Goal: Information Seeking & Learning: Learn about a topic

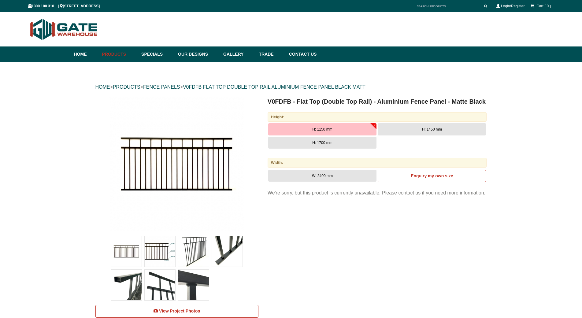
click at [173, 254] on img at bounding box center [160, 251] width 31 height 31
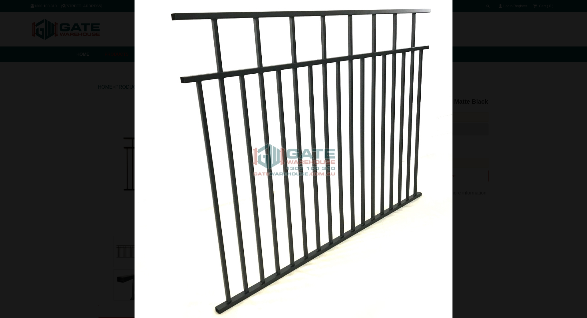
scroll to position [15, 0]
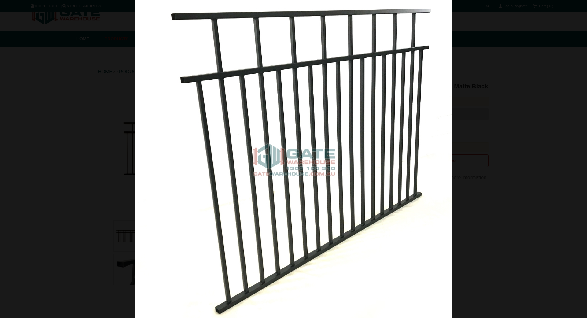
click at [18, 133] on div at bounding box center [293, 159] width 587 height 318
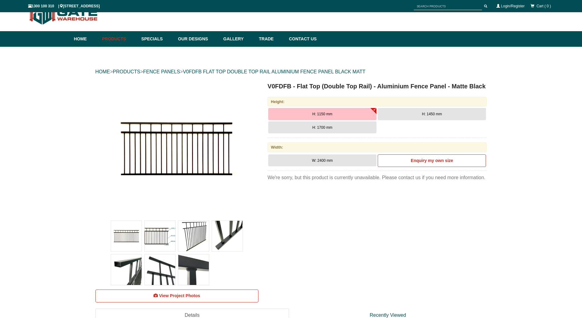
click at [160, 233] on img at bounding box center [160, 236] width 31 height 31
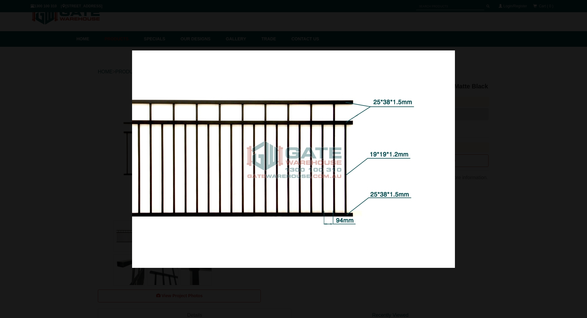
scroll to position [0, 0]
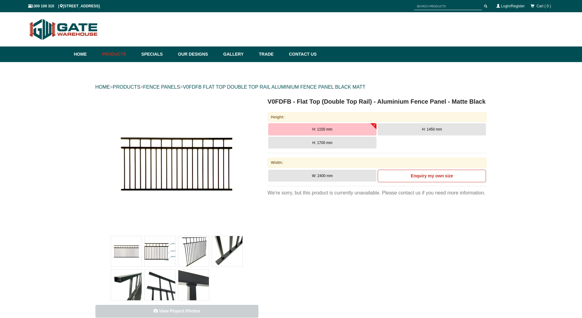
click at [199, 309] on span "View Project Photos" at bounding box center [179, 311] width 41 height 5
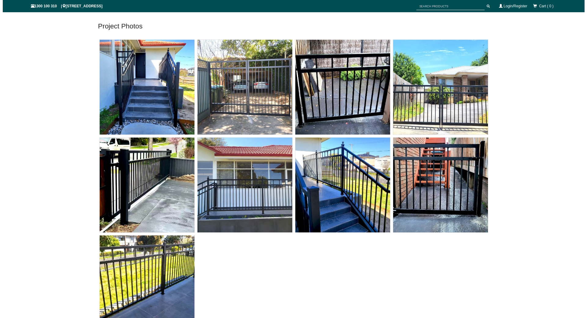
scroll to position [15, 0]
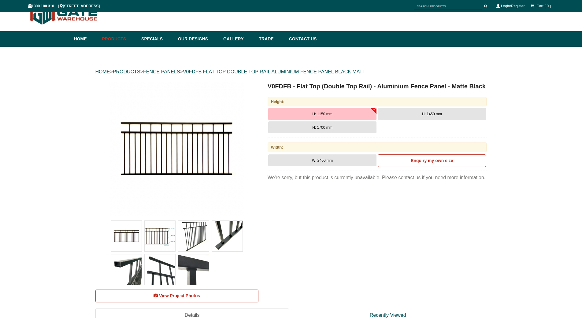
click at [162, 232] on img at bounding box center [160, 236] width 31 height 31
